Goal: Task Accomplishment & Management: Manage account settings

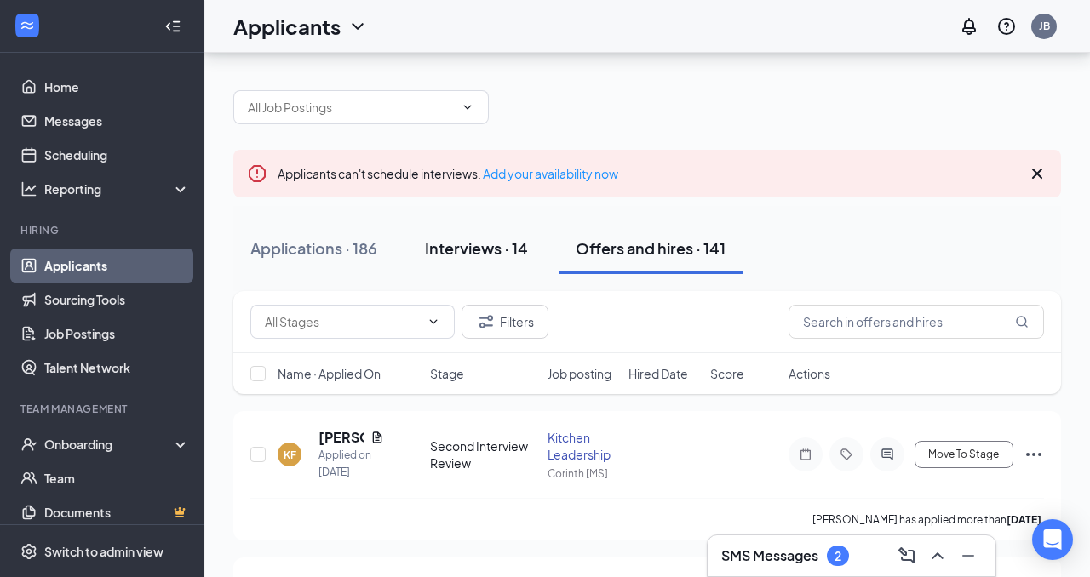
scroll to position [137, 0]
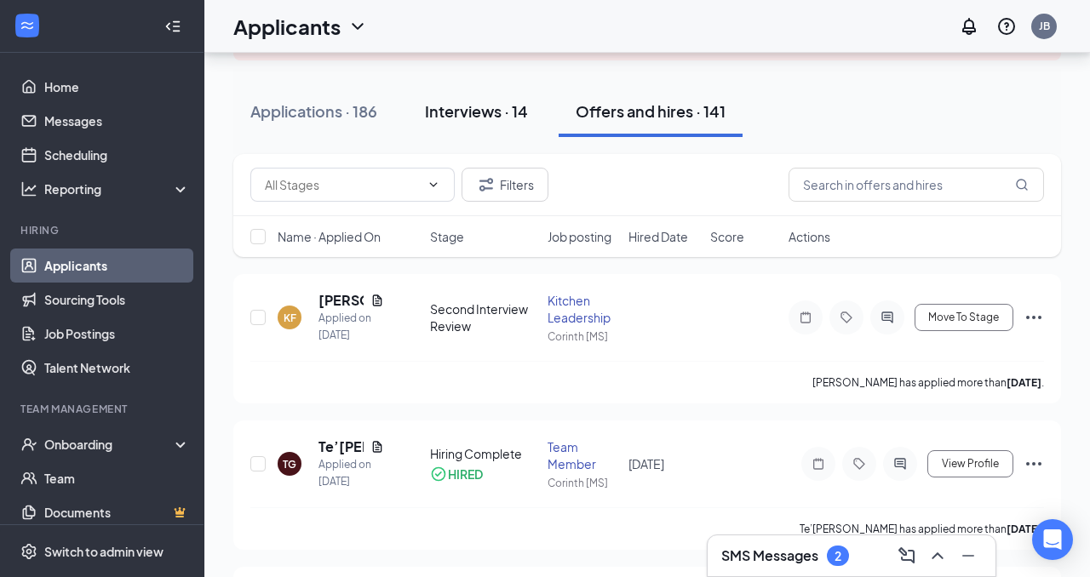
click at [486, 124] on button "Interviews · 14" at bounding box center [476, 111] width 137 height 51
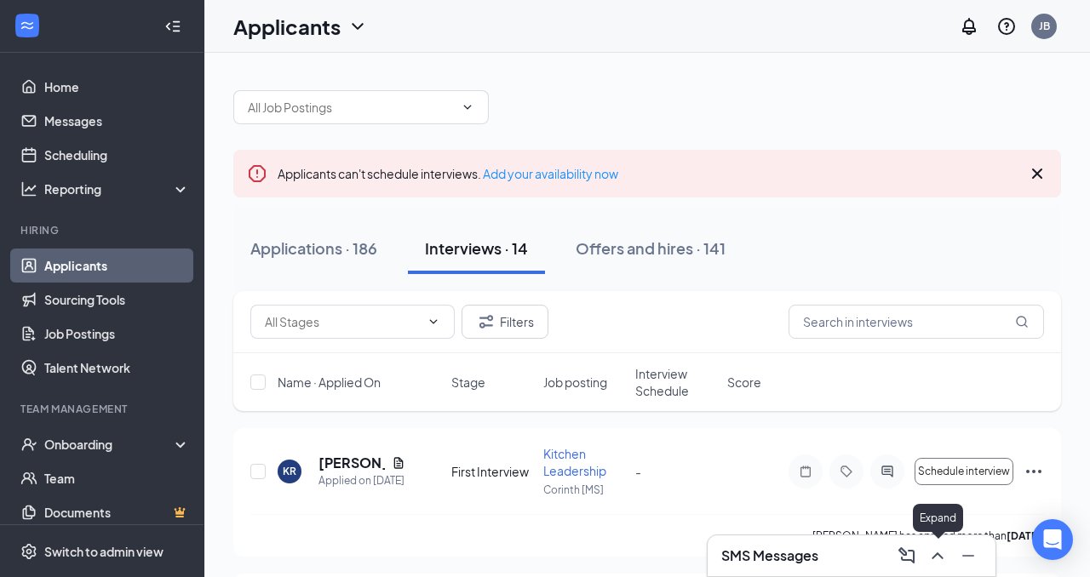
click at [939, 564] on icon "ChevronUp" at bounding box center [937, 556] width 20 height 20
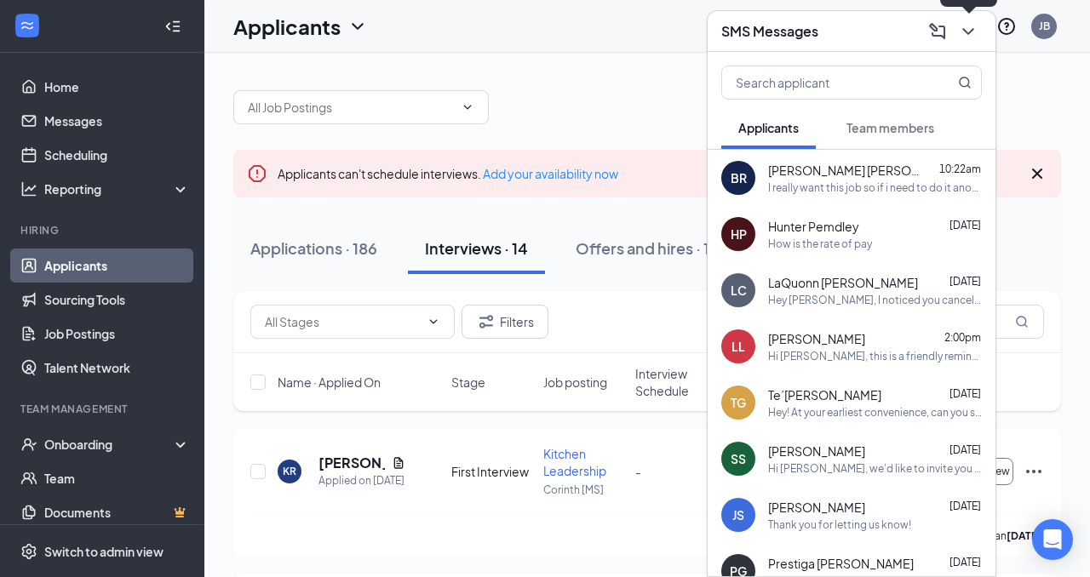
click at [966, 34] on icon "ChevronDown" at bounding box center [968, 31] width 20 height 20
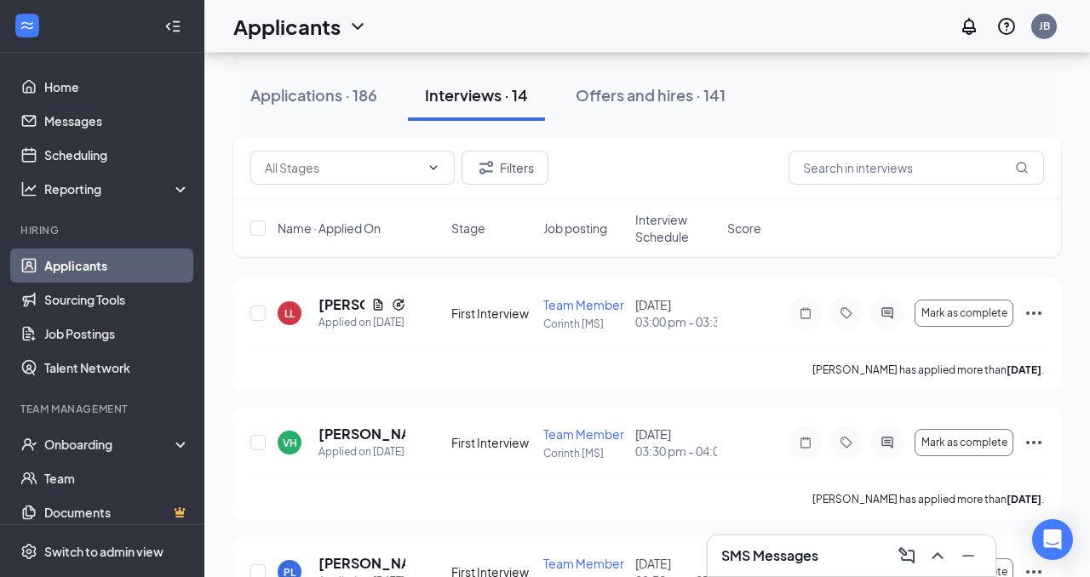
scroll to position [1290, 0]
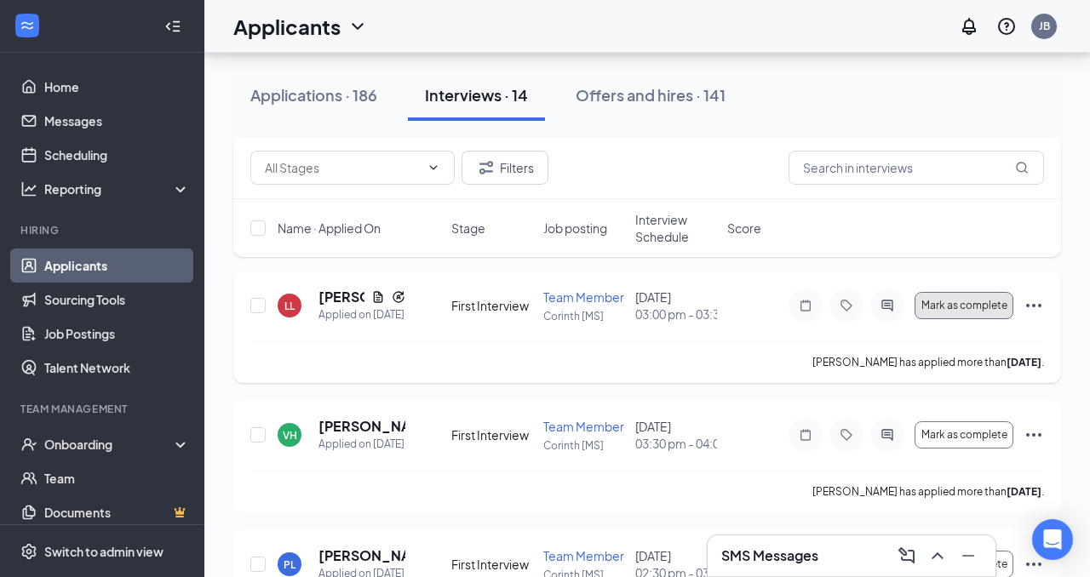
click at [956, 319] on button "Mark as complete" at bounding box center [963, 305] width 99 height 27
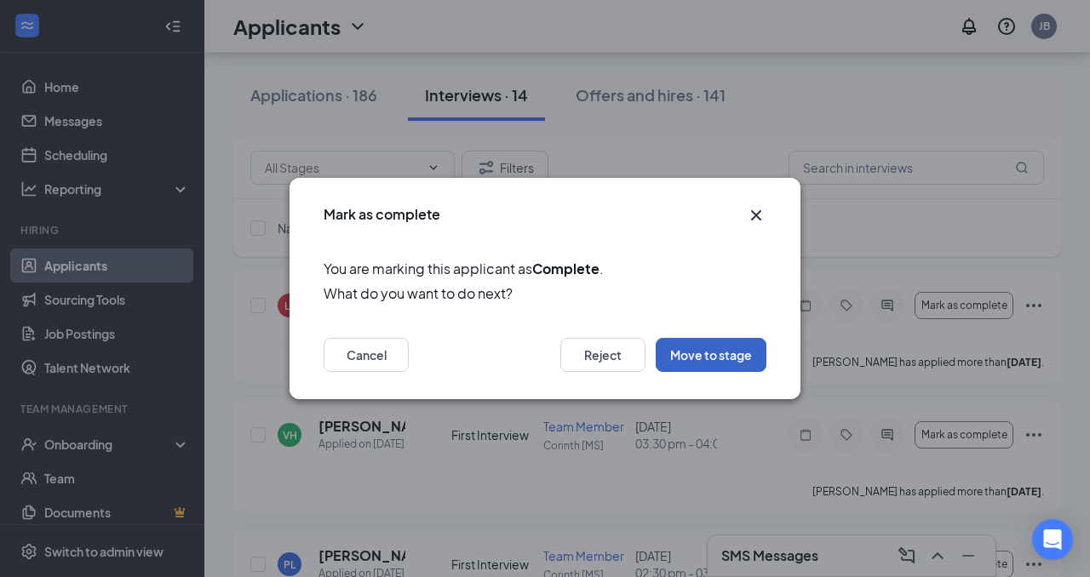
click at [681, 352] on button "Move to stage" at bounding box center [710, 355] width 111 height 34
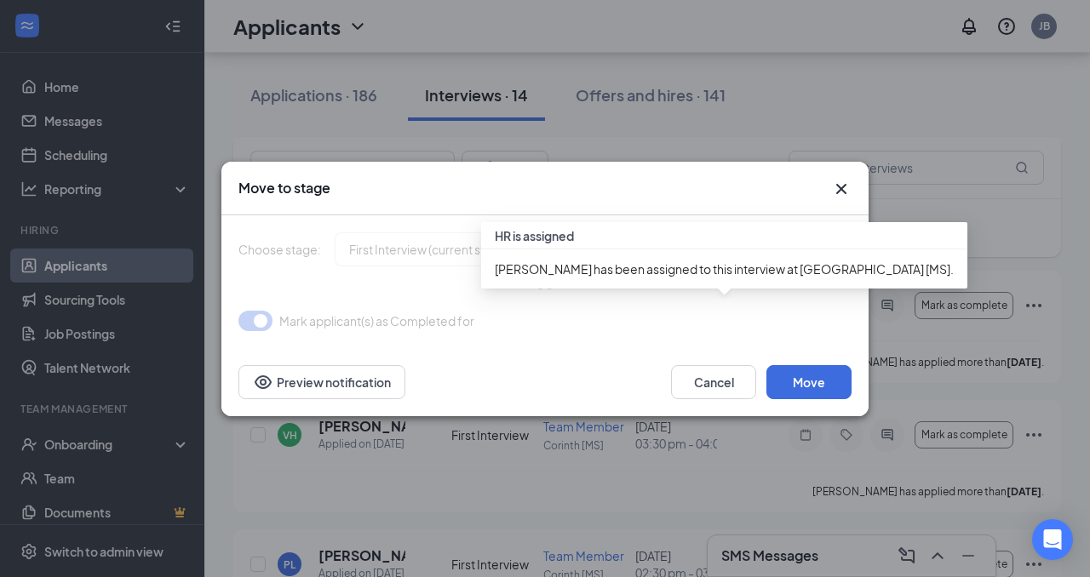
type input "First Interview Review (next stage)"
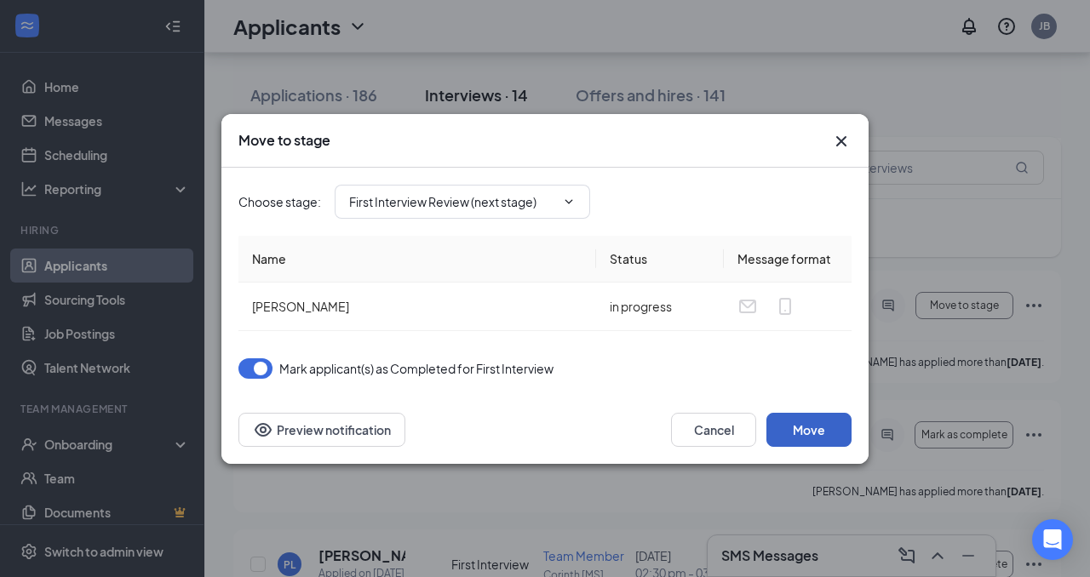
click at [795, 425] on button "Move" at bounding box center [808, 430] width 85 height 34
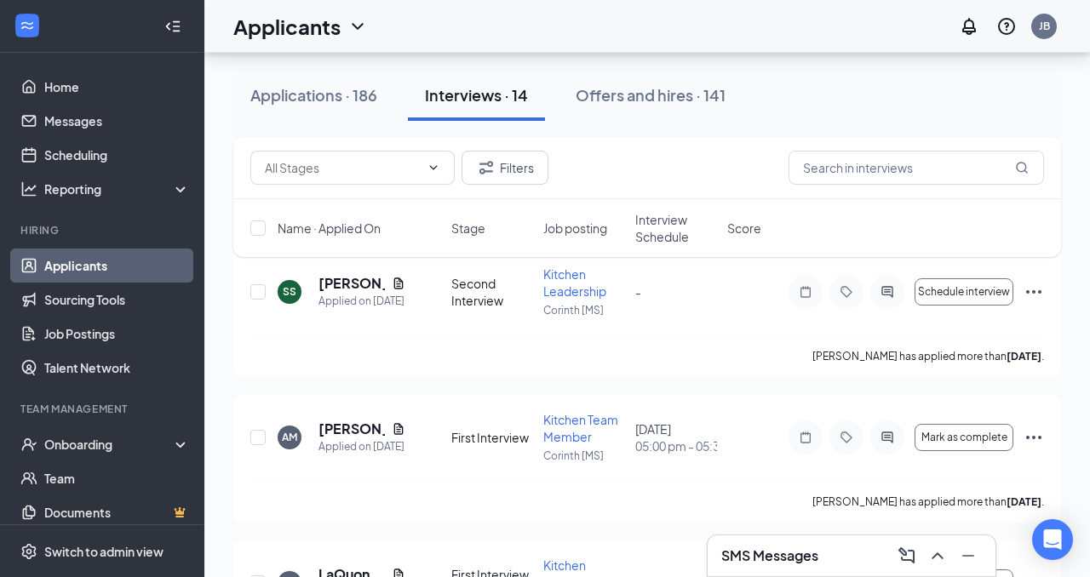
scroll to position [335, 0]
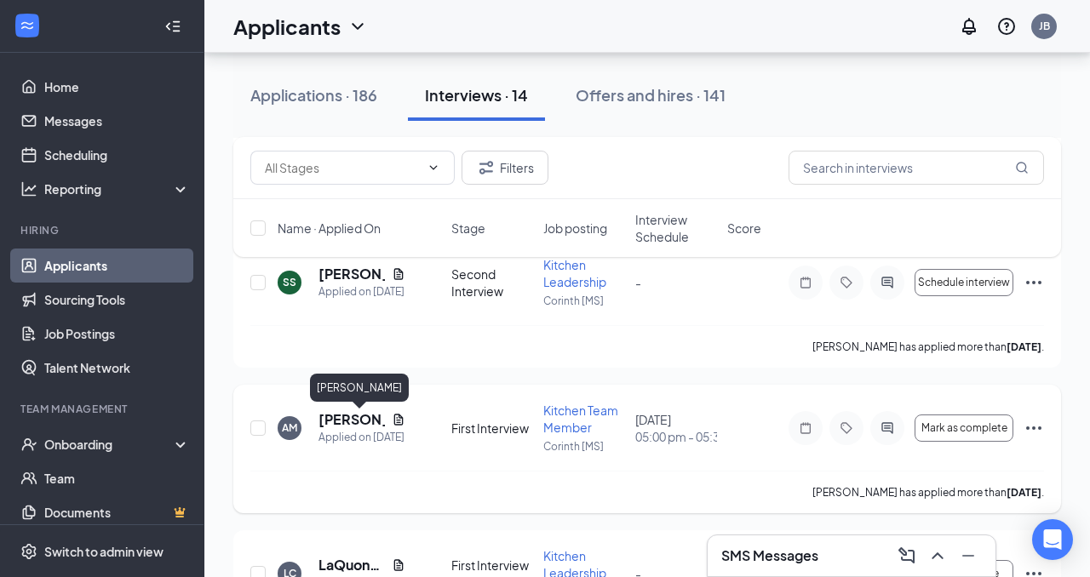
click at [349, 419] on h5 "[PERSON_NAME]" at bounding box center [351, 419] width 66 height 19
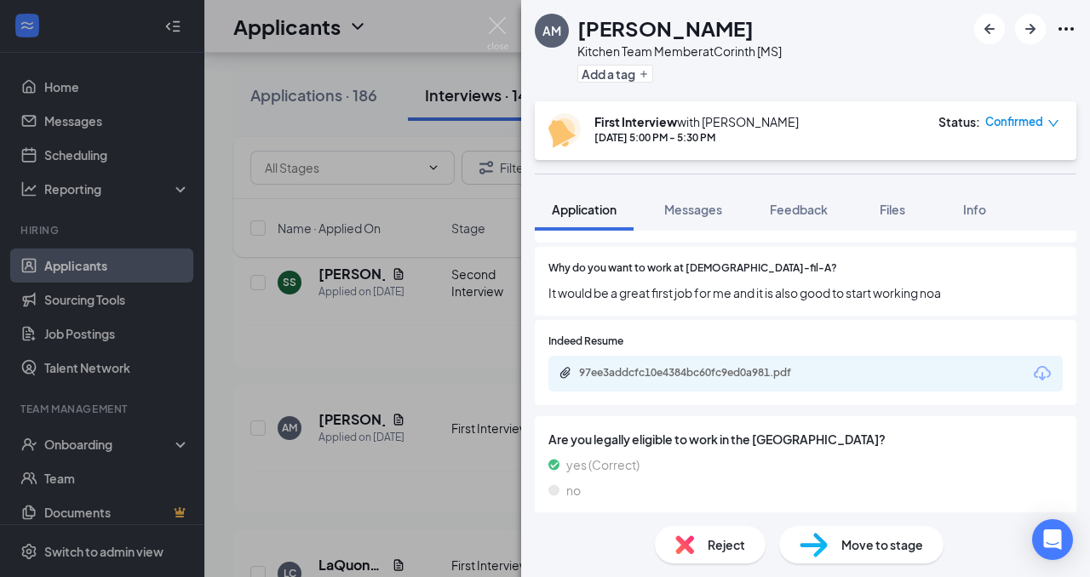
scroll to position [1505, 0]
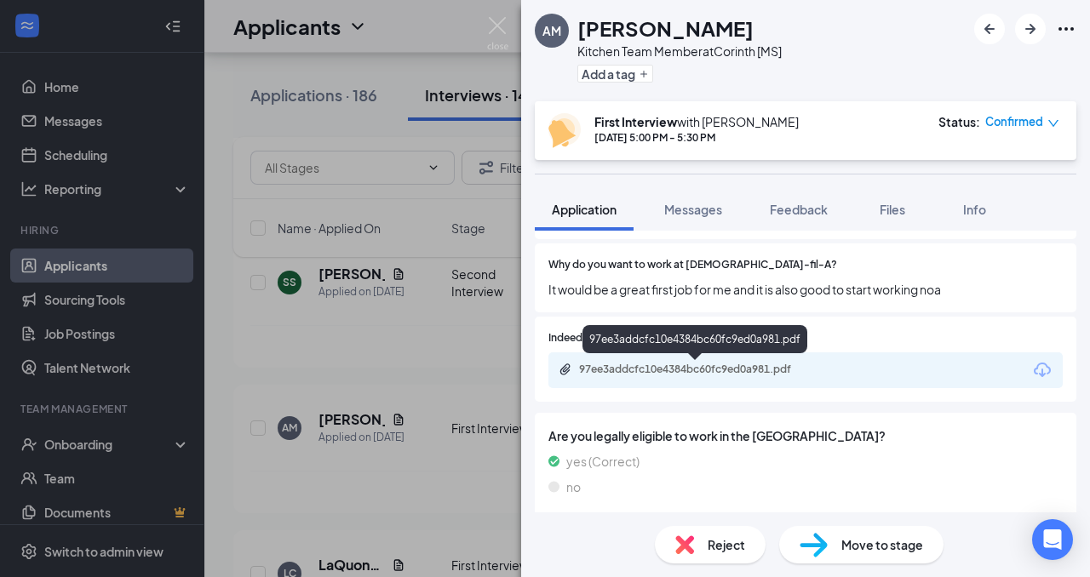
click at [649, 369] on div "97ee3addcfc10e4384bc60fc9ed0a981.pdf" at bounding box center [698, 370] width 238 height 14
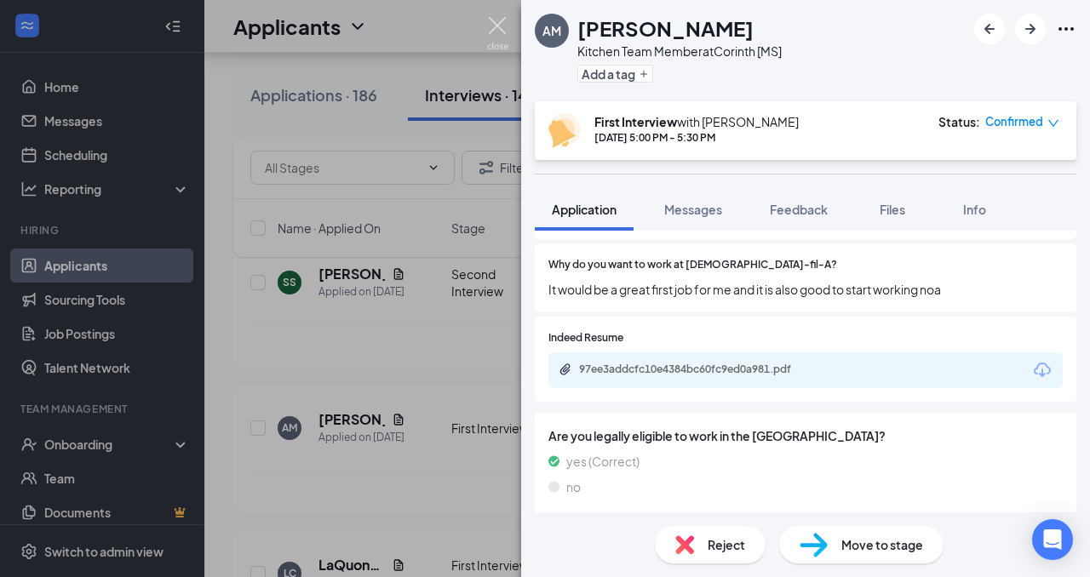
click at [501, 34] on img at bounding box center [497, 33] width 21 height 33
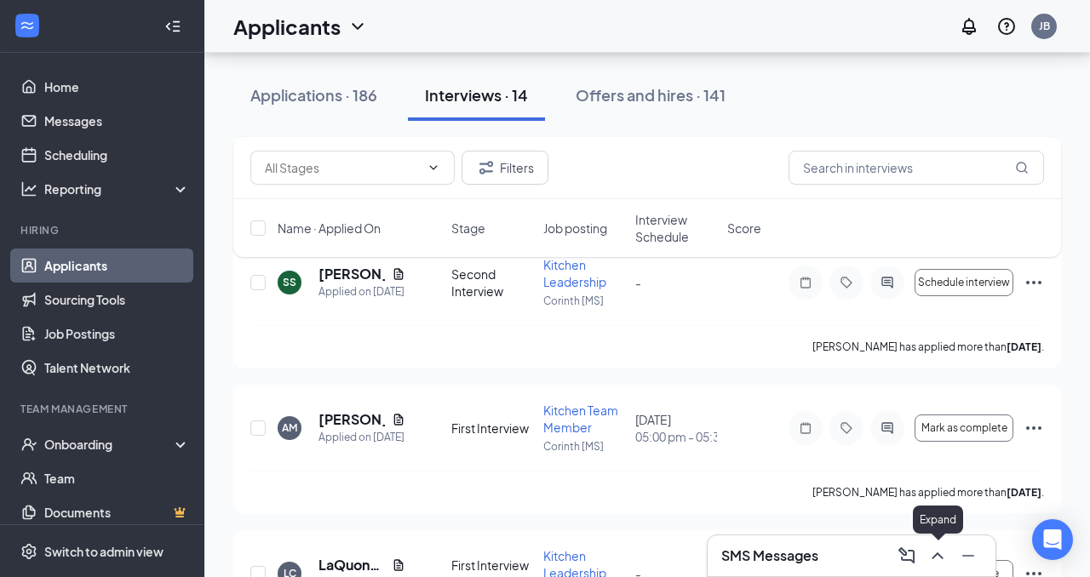
click at [938, 551] on icon "ChevronUp" at bounding box center [937, 556] width 20 height 20
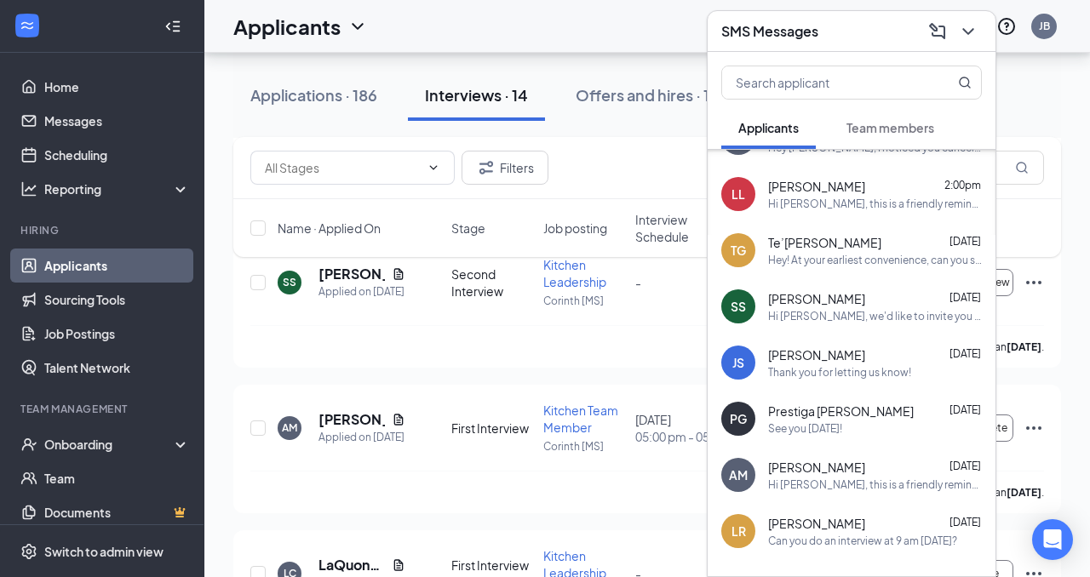
scroll to position [151, 0]
click at [830, 464] on span "[PERSON_NAME]" at bounding box center [816, 469] width 97 height 17
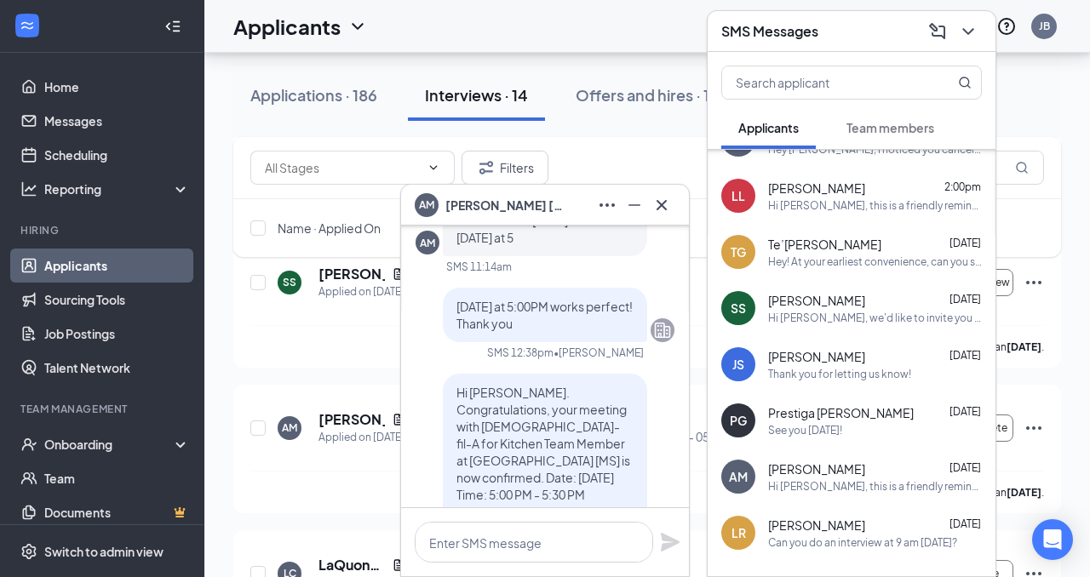
scroll to position [-660, 0]
click at [652, 203] on icon "Cross" at bounding box center [661, 205] width 20 height 20
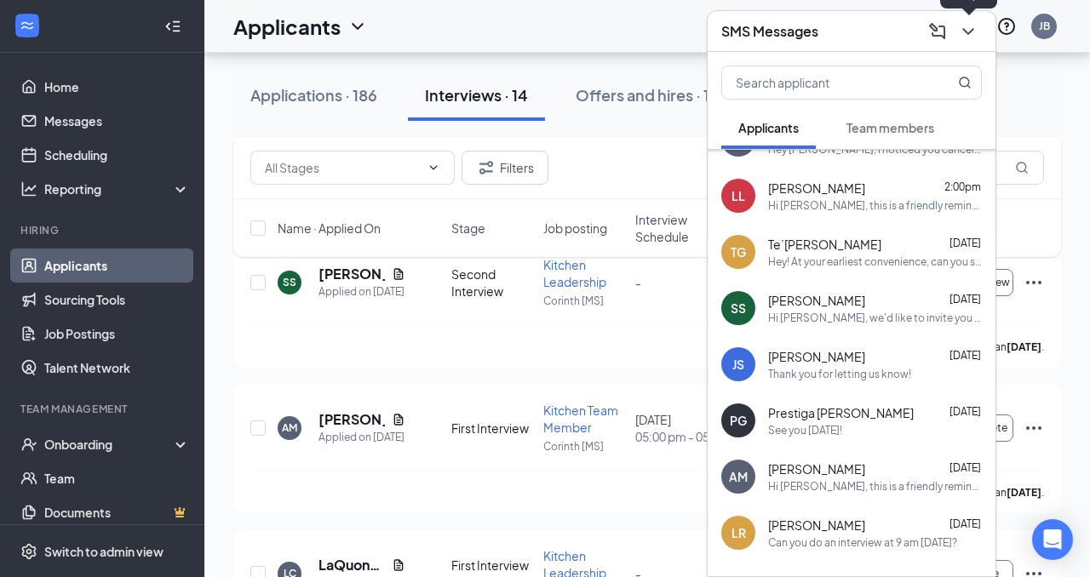
click at [975, 31] on icon "ChevronDown" at bounding box center [968, 31] width 20 height 20
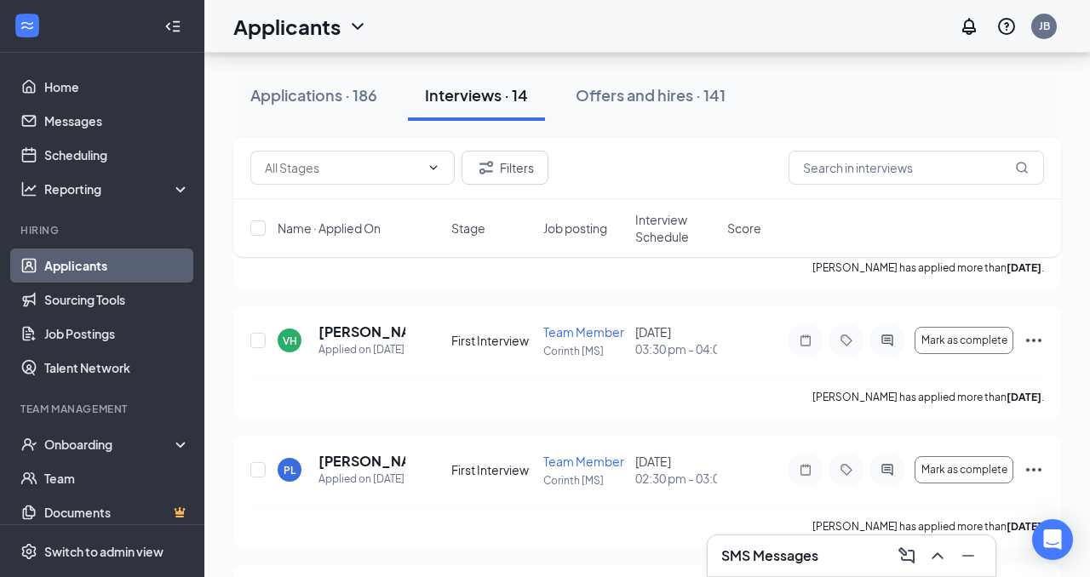
scroll to position [1383, 0]
click at [1008, 355] on button "Mark as complete" at bounding box center [963, 341] width 99 height 27
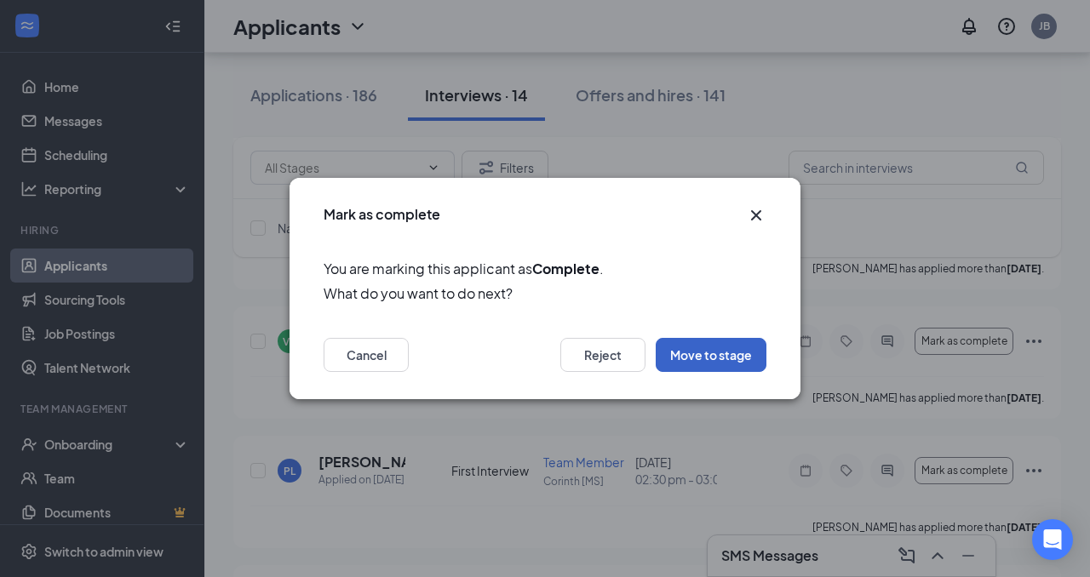
click at [690, 343] on button "Move to stage" at bounding box center [710, 355] width 111 height 34
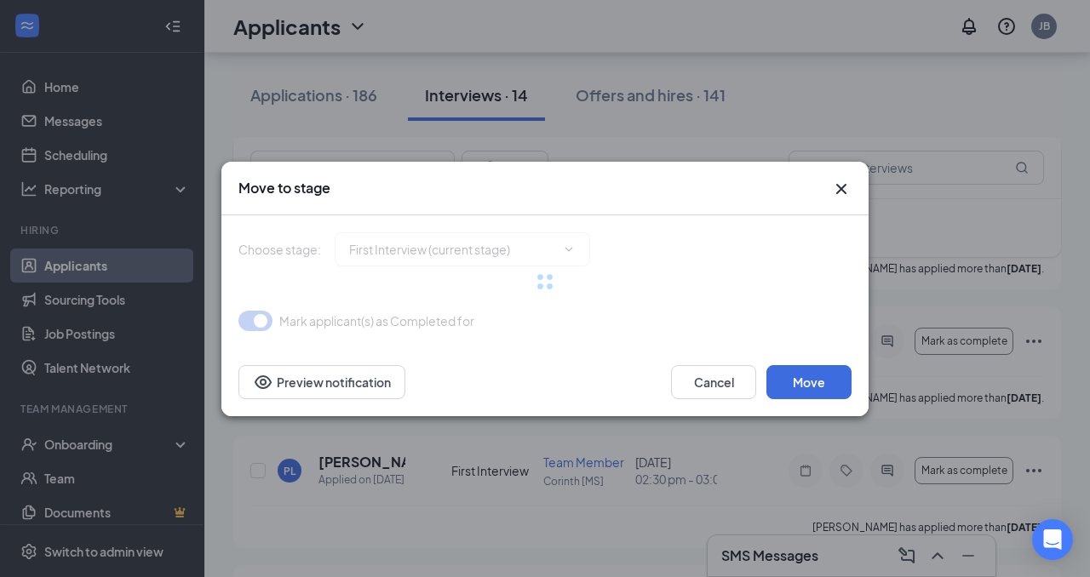
type input "First Interview Review (next stage)"
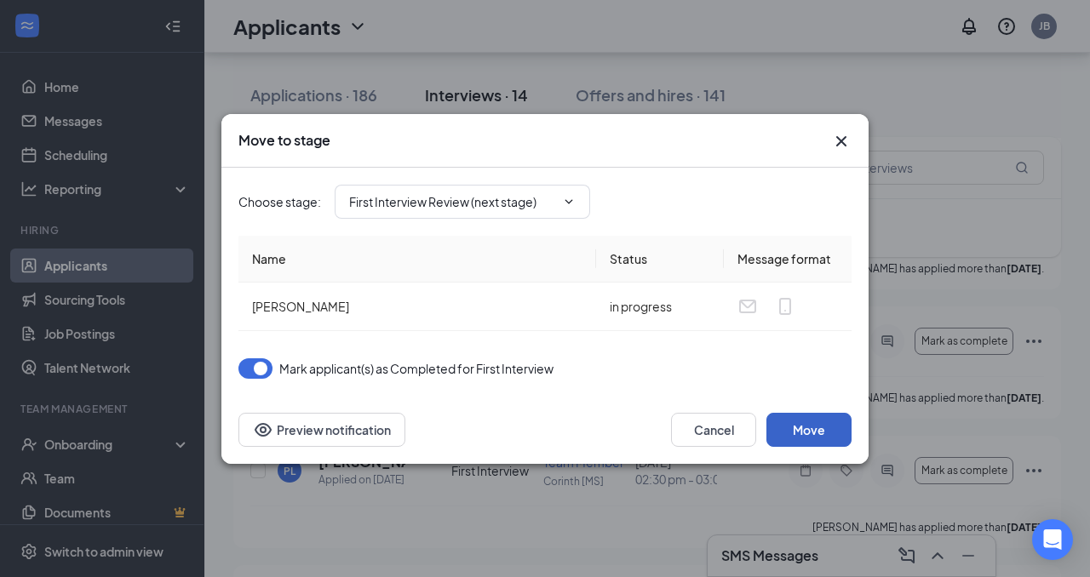
click at [795, 427] on button "Move" at bounding box center [808, 430] width 85 height 34
